Goal: Find specific page/section: Find specific page/section

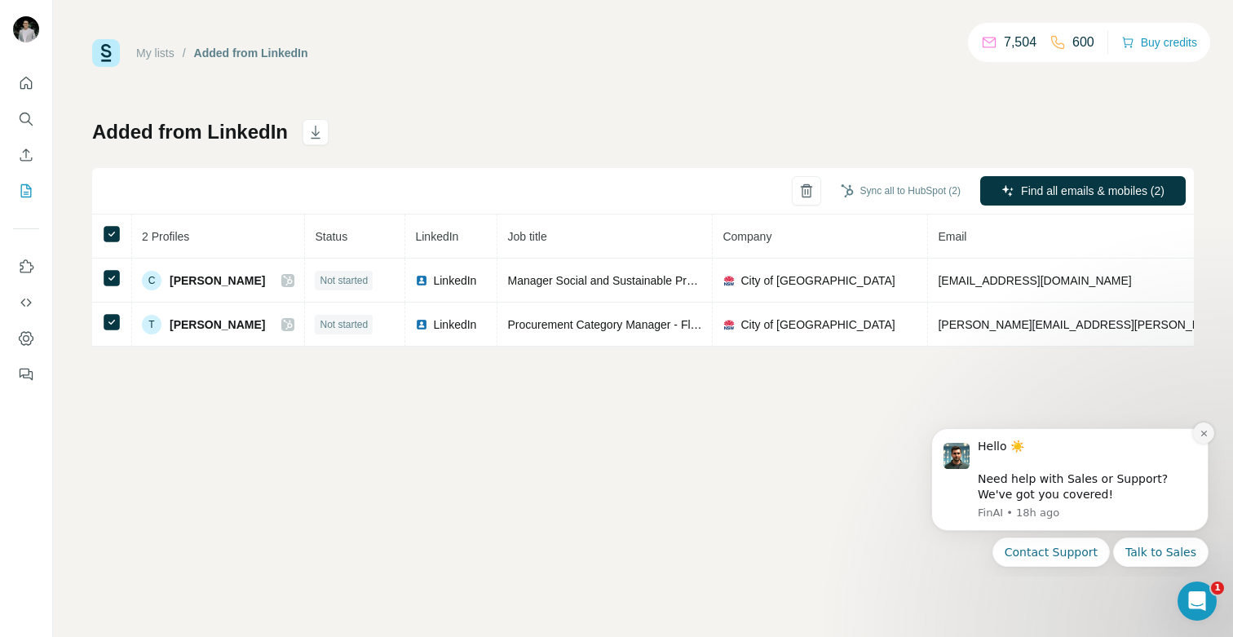
click at [1205, 433] on icon "Dismiss notification" at bounding box center [1204, 433] width 9 height 9
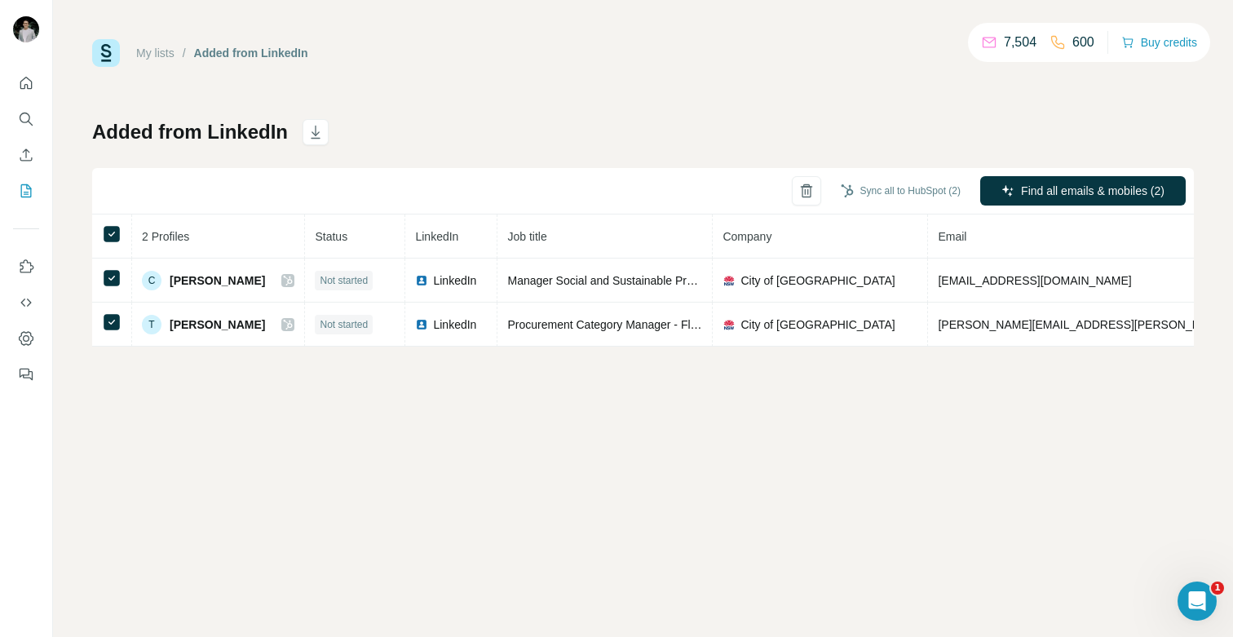
click at [914, 113] on div "My lists / Added from LinkedIn 7,504 600 Buy credits Added from LinkedIn Sync a…" at bounding box center [643, 192] width 1102 height 307
click at [661, 102] on div "My lists / Added from LinkedIn 7,504 600 Buy credits Added from LinkedIn Sync a…" at bounding box center [643, 192] width 1102 height 307
click at [159, 53] on link "My lists" at bounding box center [155, 52] width 38 height 13
click at [163, 51] on link "My lists" at bounding box center [155, 52] width 38 height 13
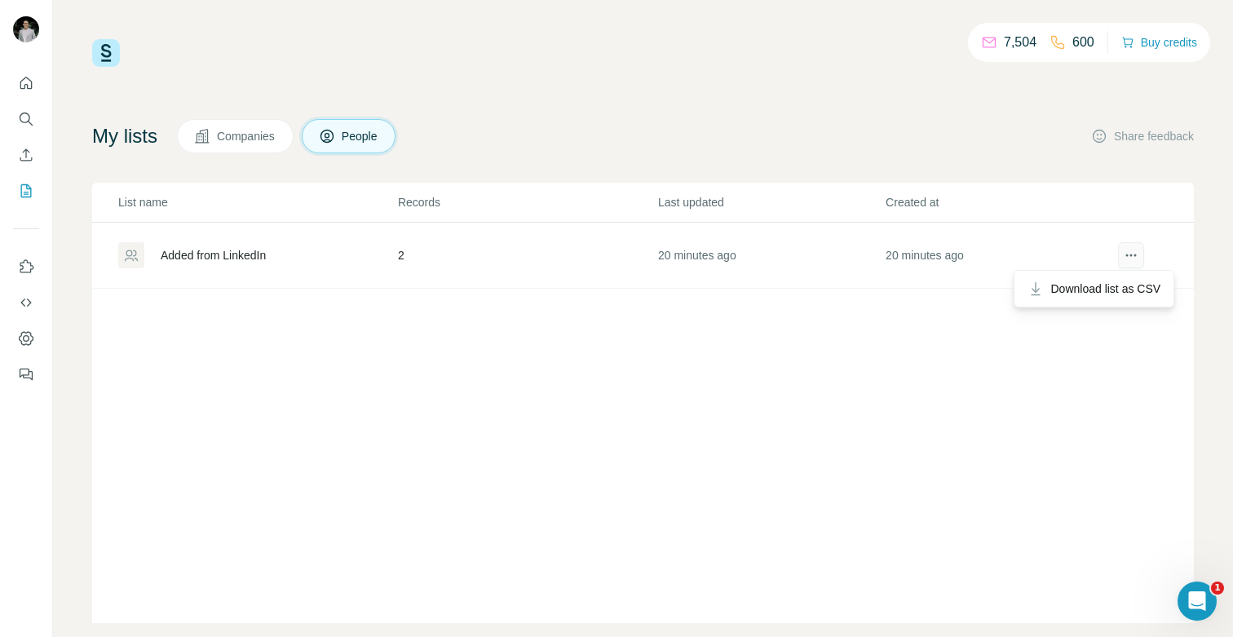
click at [1135, 259] on icon "actions" at bounding box center [1131, 255] width 16 height 16
click at [820, 99] on div "7,504 600 Buy credits My lists Companies People Share feedback List name Record…" at bounding box center [643, 331] width 1102 height 584
